Goal: Task Accomplishment & Management: Use online tool/utility

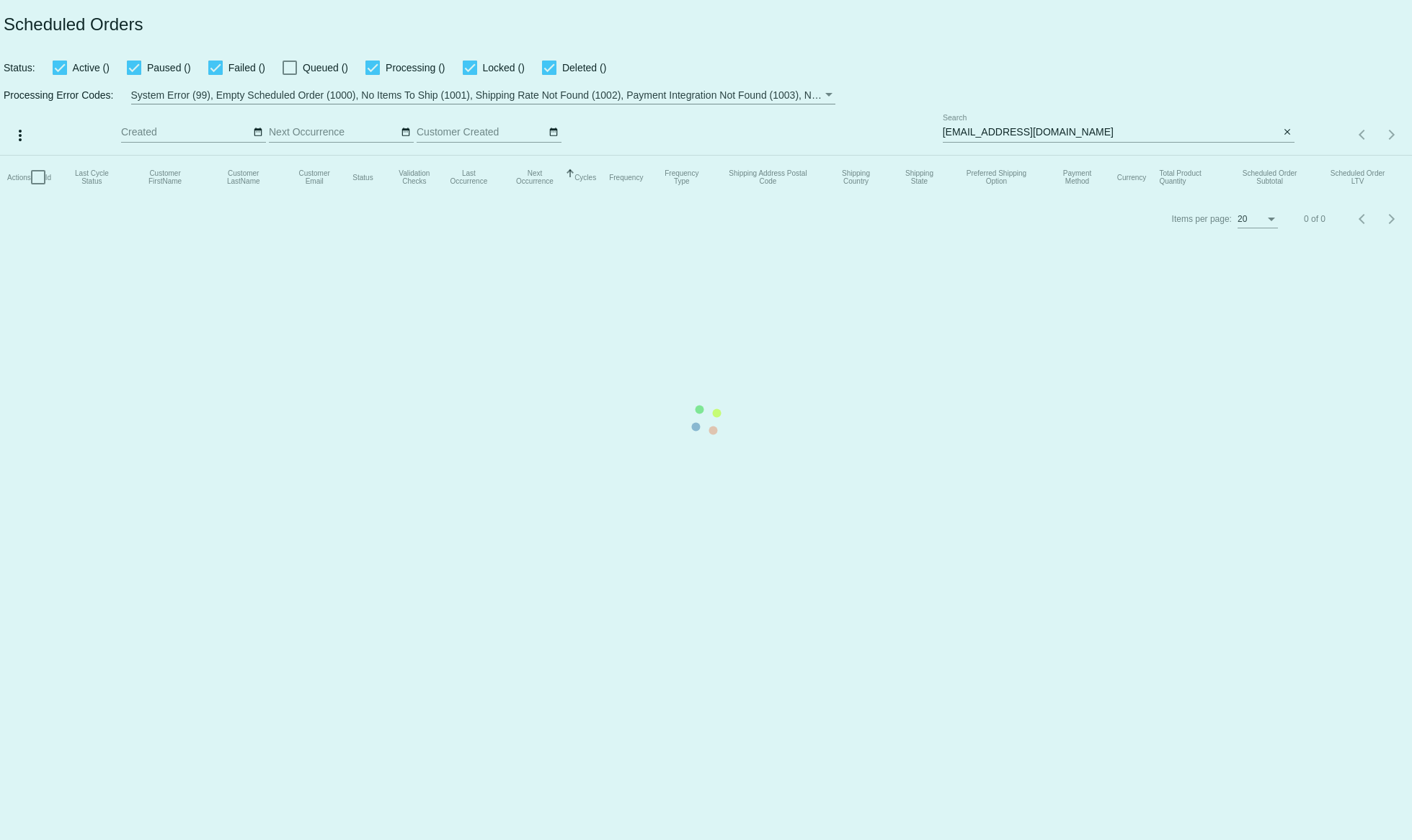
click at [979, 156] on mat-table "Actions Id Last Cycle Status Customer FirstName Customer LastName Customer Emai…" at bounding box center [706, 177] width 1412 height 43
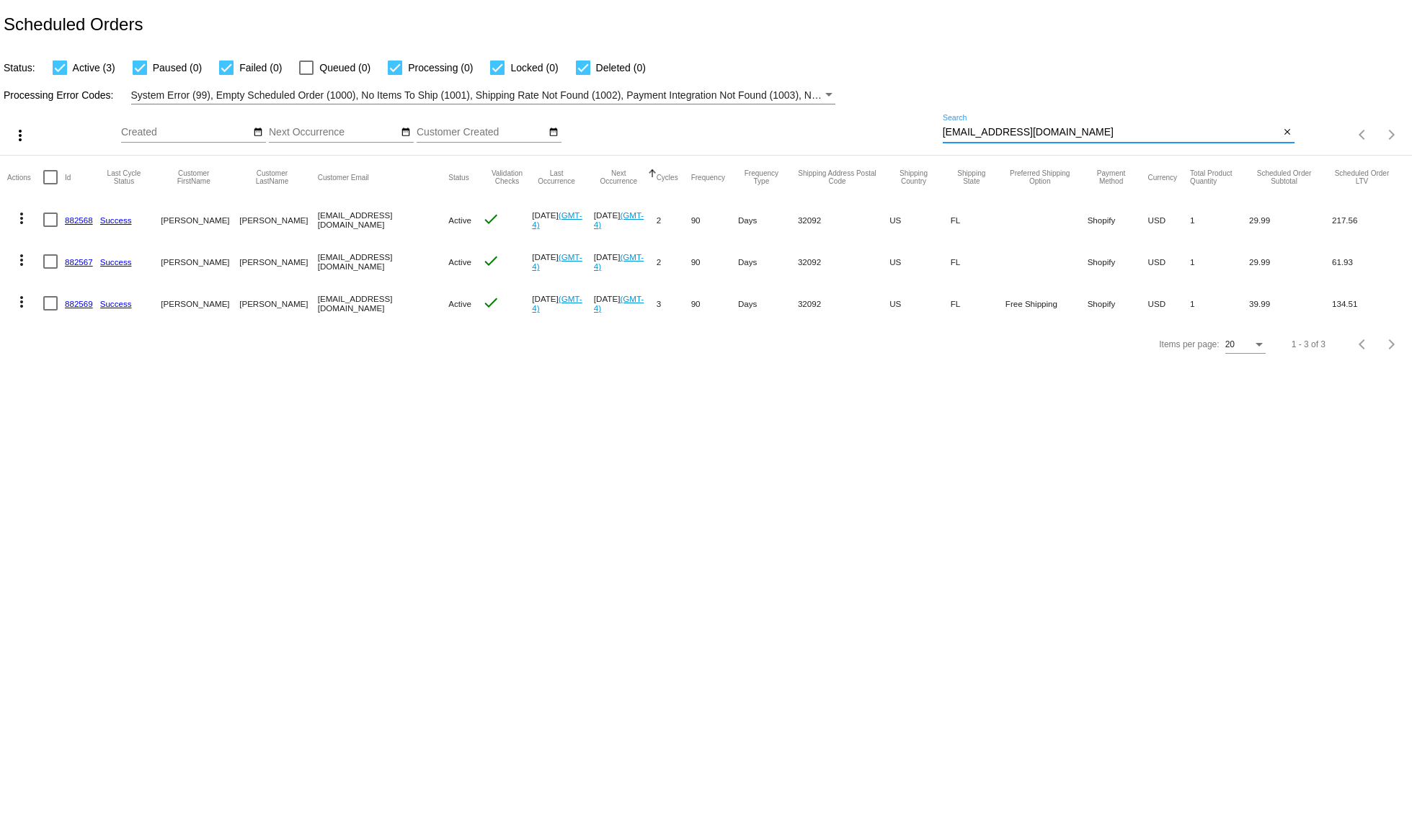
click at [979, 132] on input "[EMAIL_ADDRESS][DOMAIN_NAME]" at bounding box center [1111, 133] width 337 height 11
paste input "[EMAIL_ADDRESS][DOMAIN_NAME]"
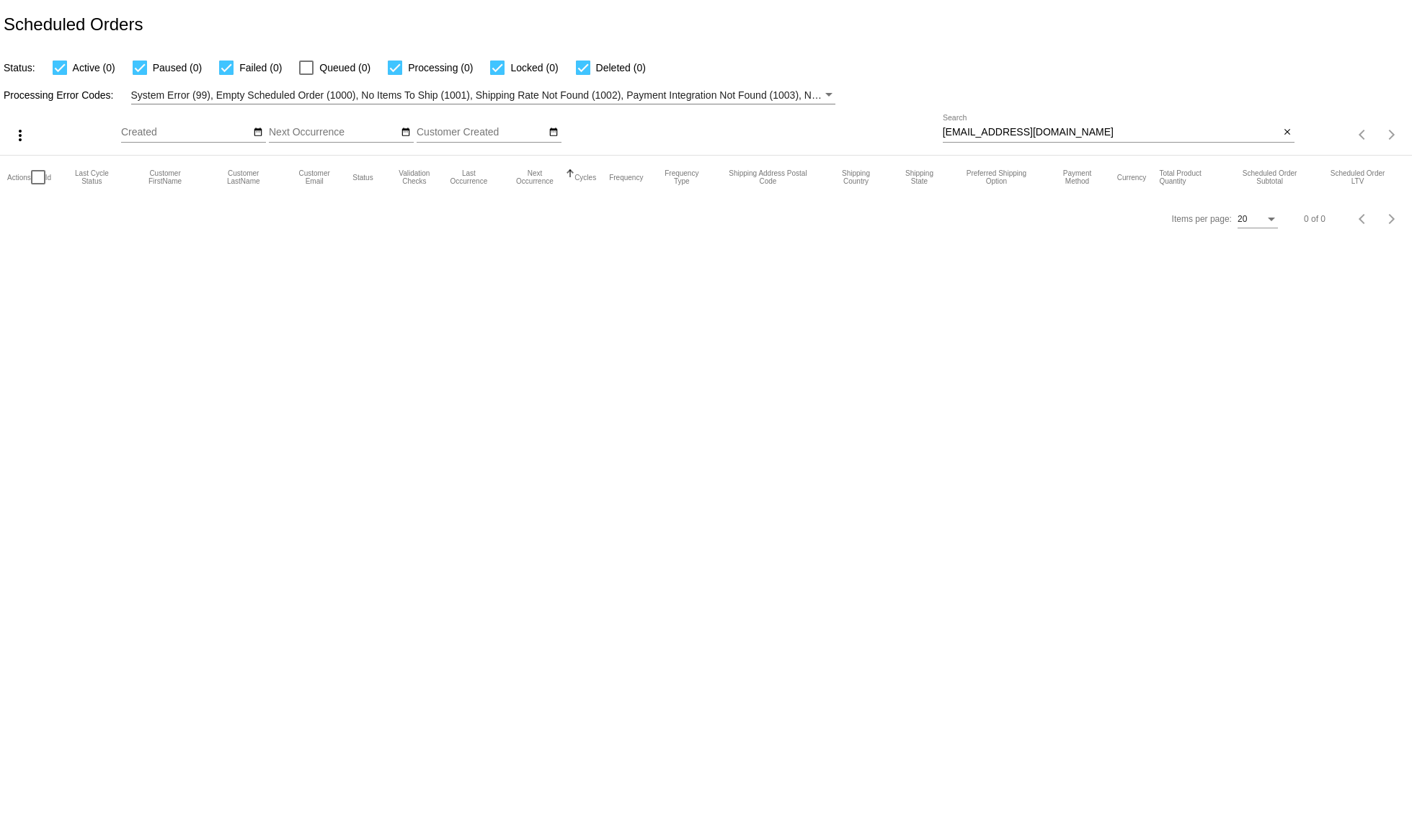
click at [1054, 134] on input "[EMAIL_ADDRESS][DOMAIN_NAME]" at bounding box center [1111, 133] width 337 height 11
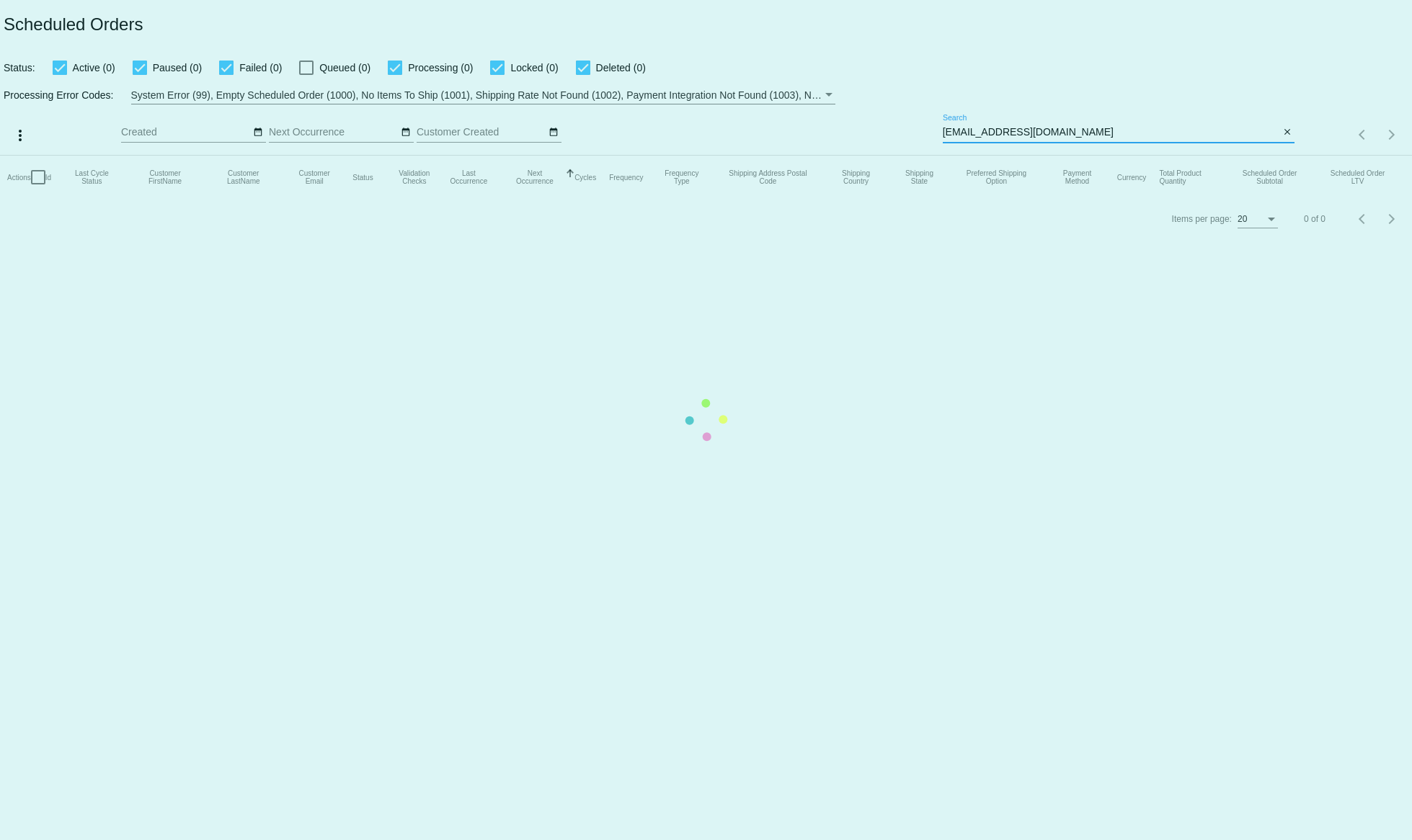
click at [943, 156] on mat-table "Actions Id Last Cycle Status Customer FirstName Customer LastName Customer Emai…" at bounding box center [706, 177] width 1412 height 43
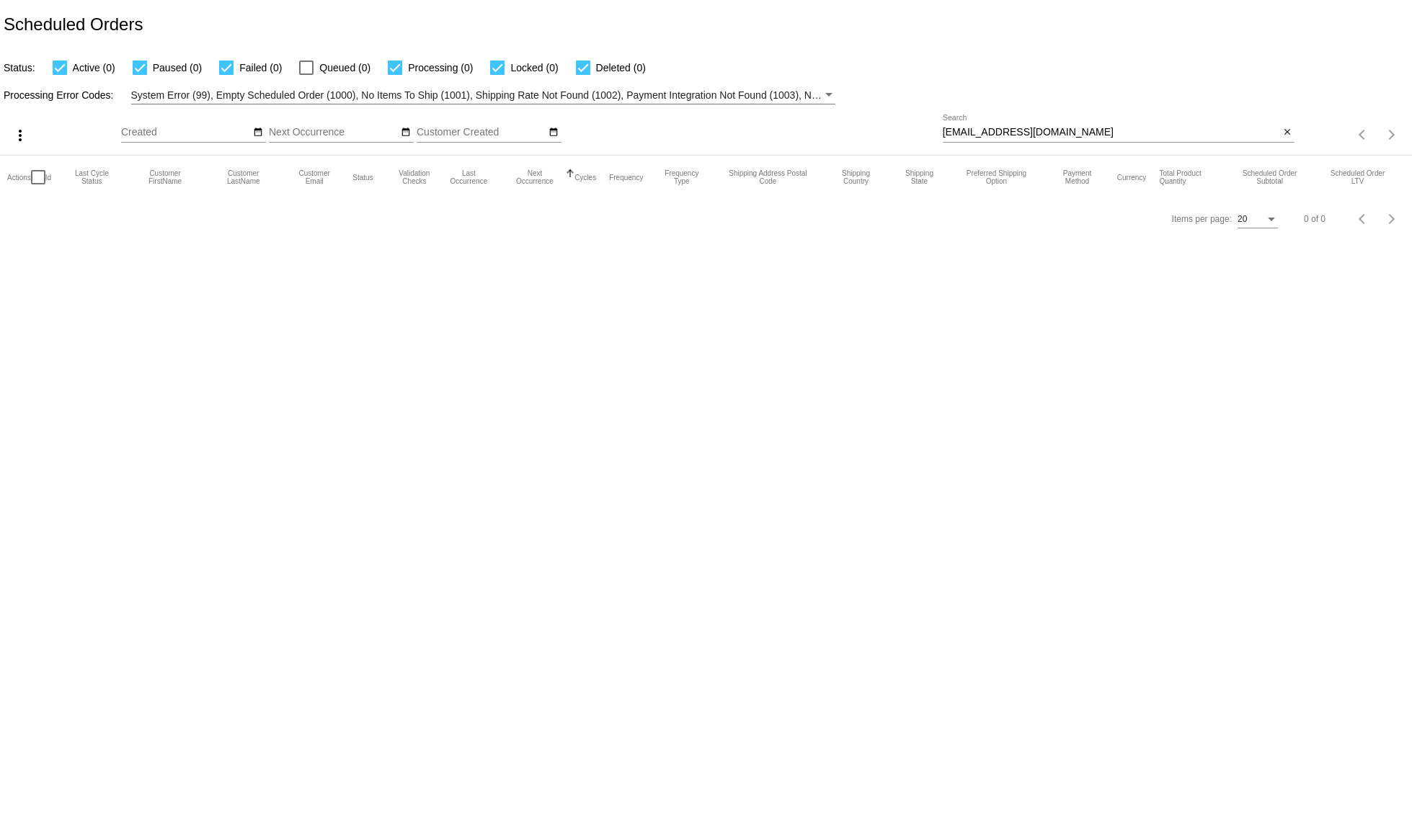
click at [945, 135] on input "[EMAIL_ADDRESS][DOMAIN_NAME]" at bounding box center [1111, 133] width 337 height 11
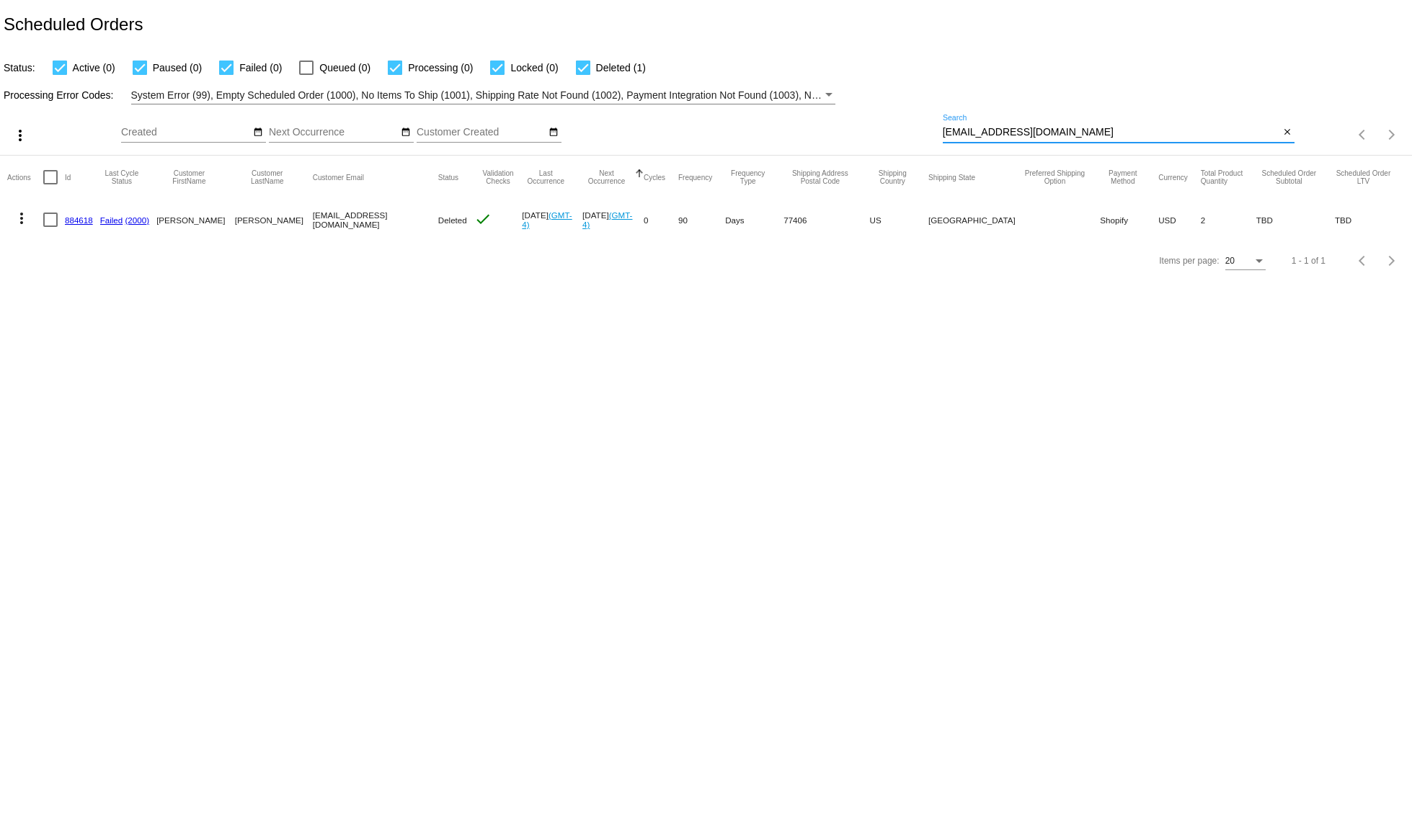
drag, startPoint x: 1057, startPoint y: 132, endPoint x: 876, endPoint y: 129, distance: 181.0
click at [943, 129] on input "[EMAIL_ADDRESS][DOMAIN_NAME]" at bounding box center [1111, 133] width 337 height 11
paste input "[EMAIL_ADDRESS][DOMAIN_NAME]"
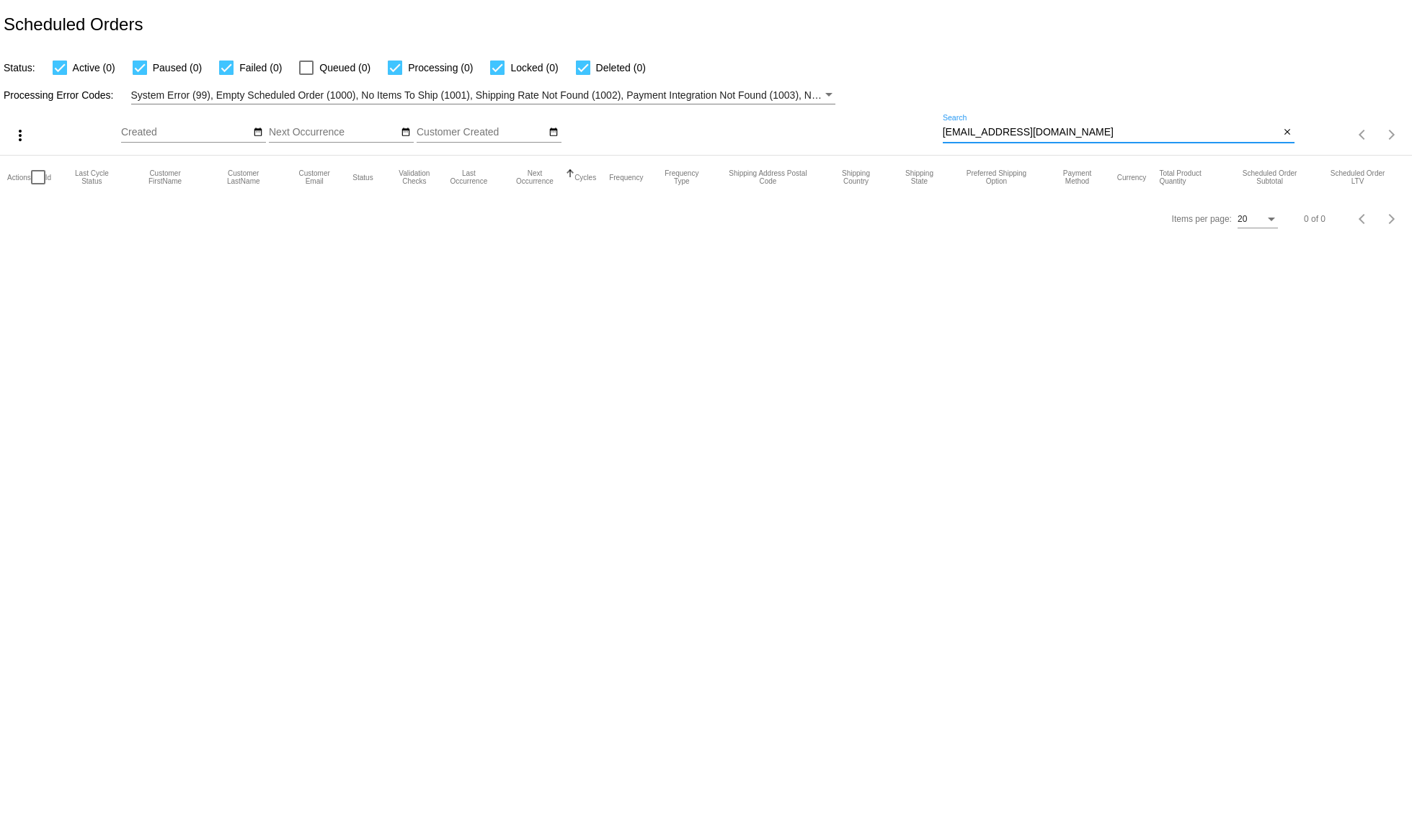
click at [1060, 125] on div "[EMAIL_ADDRESS][DOMAIN_NAME] Search" at bounding box center [1111, 129] width 337 height 28
click at [1071, 127] on input "[EMAIL_ADDRESS][DOMAIN_NAME]" at bounding box center [1111, 133] width 337 height 11
click at [1071, 126] on div "[EMAIL_ADDRESS][DOMAIN_NAME] Search" at bounding box center [1111, 129] width 337 height 28
click at [1075, 140] on div "[EMAIL_ADDRESS][DOMAIN_NAME] Search" at bounding box center [1111, 129] width 337 height 28
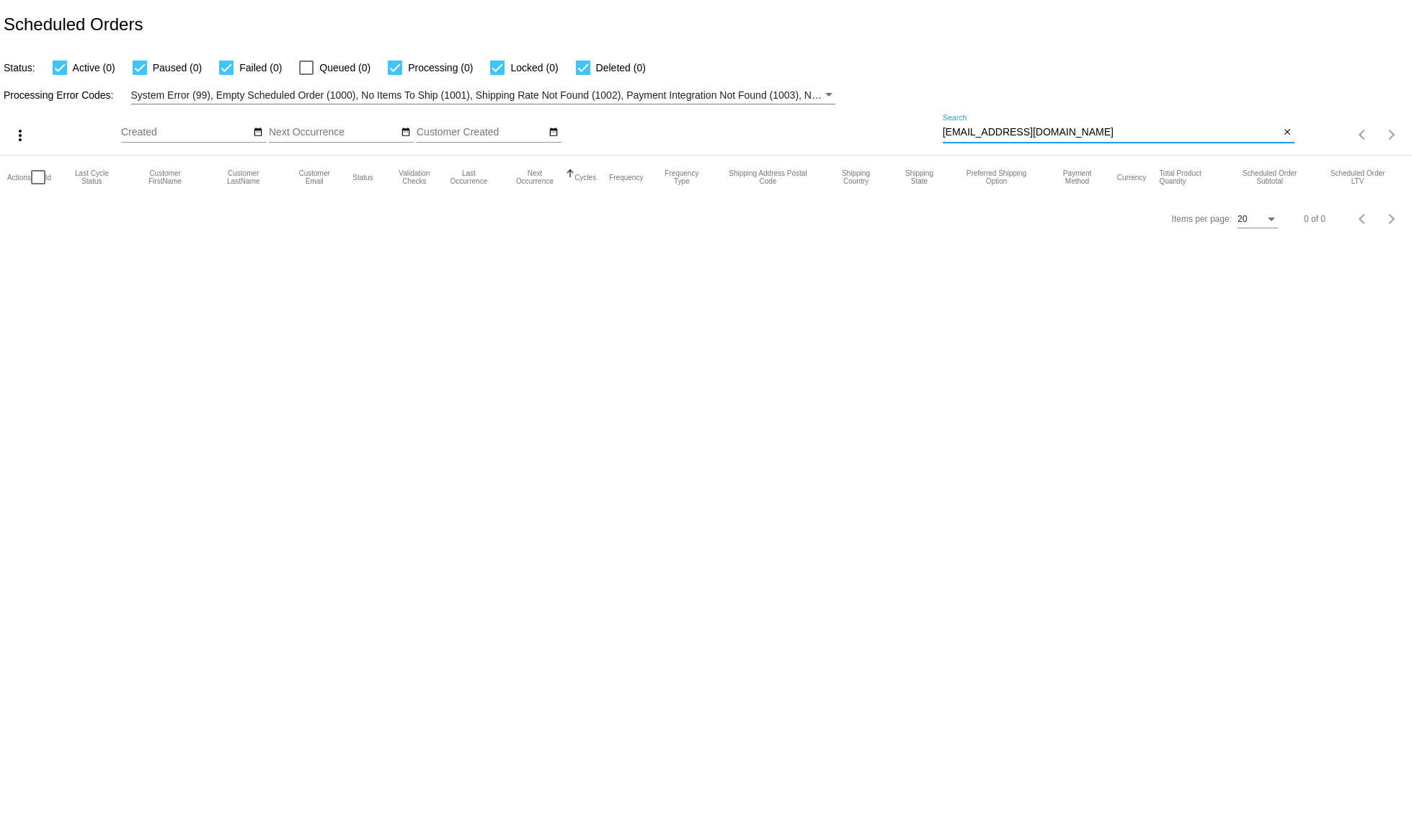
click at [1051, 131] on input "[EMAIL_ADDRESS][DOMAIN_NAME]" at bounding box center [1111, 133] width 337 height 11
paste input "gmail"
drag, startPoint x: 1086, startPoint y: 133, endPoint x: 876, endPoint y: 133, distance: 210.0
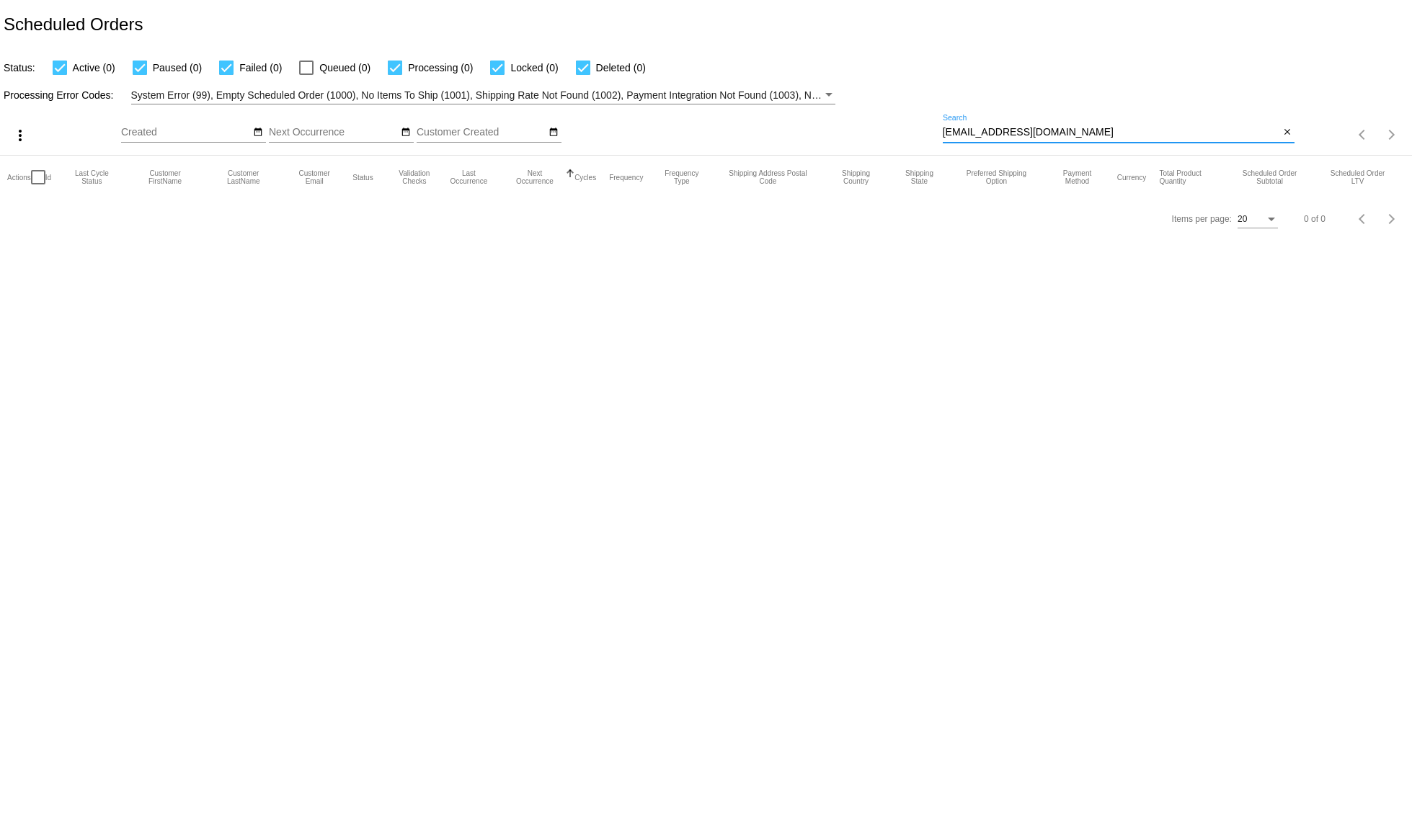
click at [943, 133] on input "[EMAIL_ADDRESS][DOMAIN_NAME]" at bounding box center [1111, 133] width 337 height 11
paste input "[EMAIL_ADDRESS][DOMAIN_NAME]"
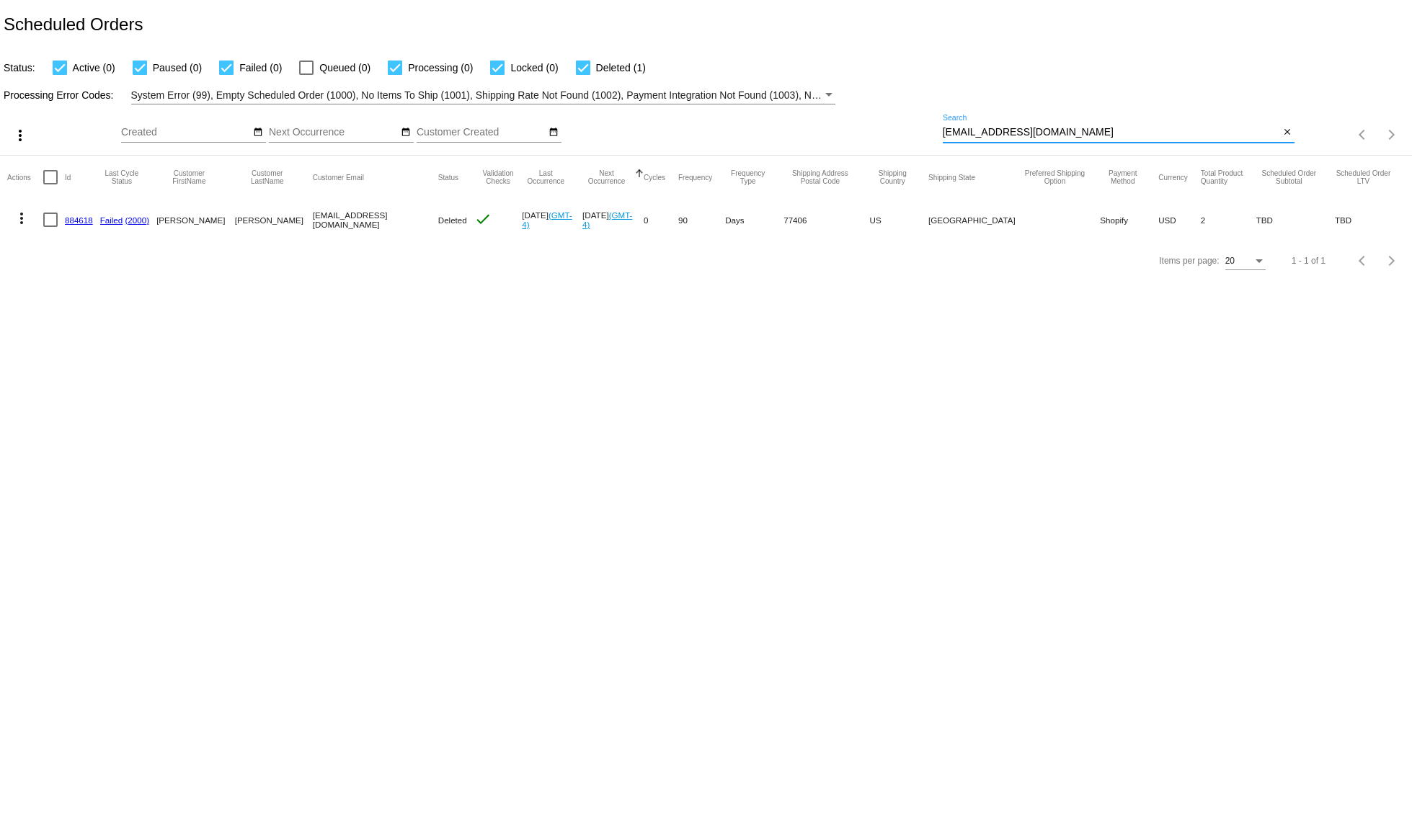
type input "[EMAIL_ADDRESS][DOMAIN_NAME]"
